Goal: Navigation & Orientation: Go to known website

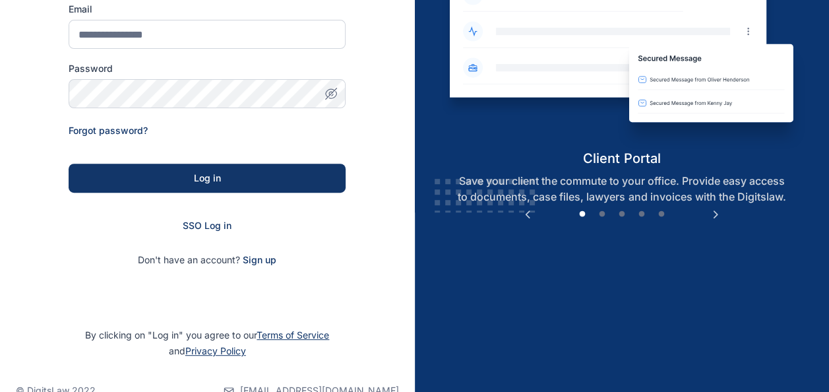
scroll to position [180, 0]
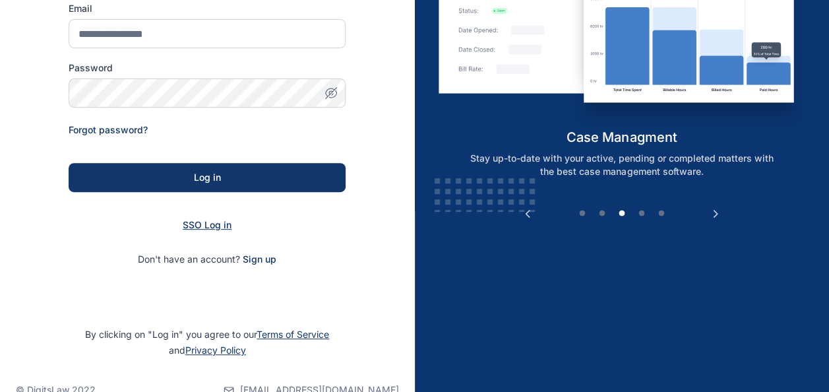
click at [202, 226] on span "SSO Log in" at bounding box center [207, 224] width 49 height 11
